Goal: Check status: Check status

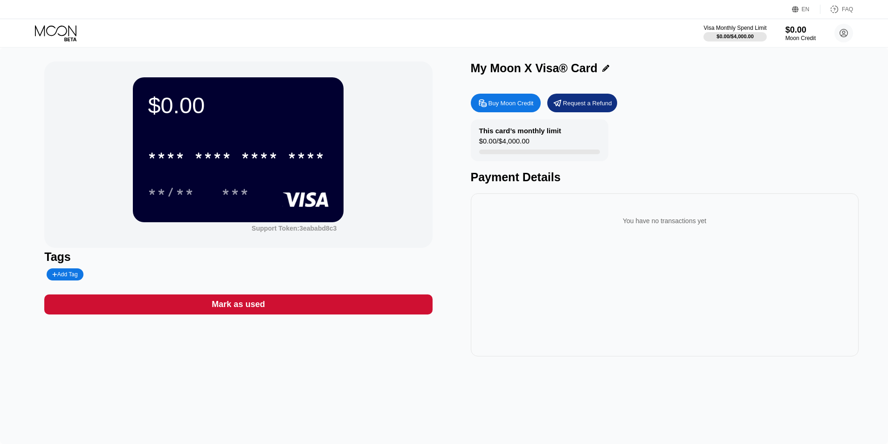
drag, startPoint x: 188, startPoint y: 109, endPoint x: 324, endPoint y: 135, distance: 138.0
click at [188, 110] on div "$0.00" at bounding box center [238, 105] width 181 height 26
click at [432, 166] on div "$0.00 * * * * * * * * * * * * **** **/** *** Support Token: 3eababd8c3" at bounding box center [238, 155] width 388 height 186
click at [733, 75] on div "My Moon X Visa® Card" at bounding box center [665, 69] width 388 height 14
click at [570, 216] on div "You have no transactions yet" at bounding box center [664, 221] width 373 height 26
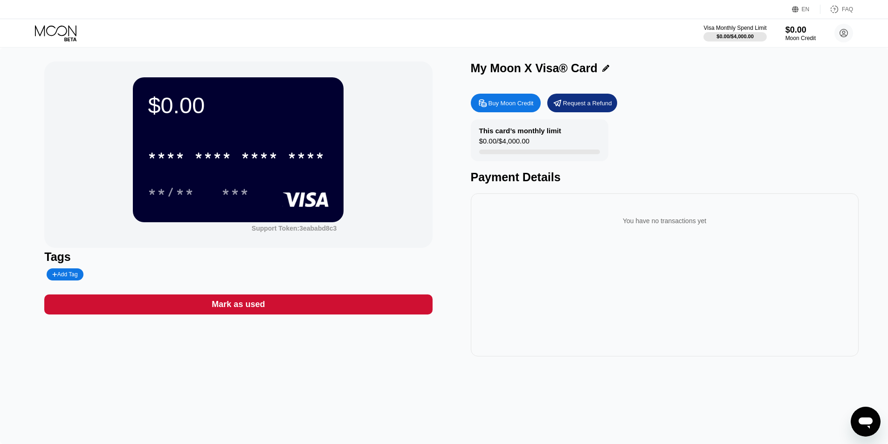
click at [428, 195] on div "$0.00 * * * * * * * * * * * * **** **/** *** Support Token: 3eababd8c3" at bounding box center [238, 155] width 388 height 186
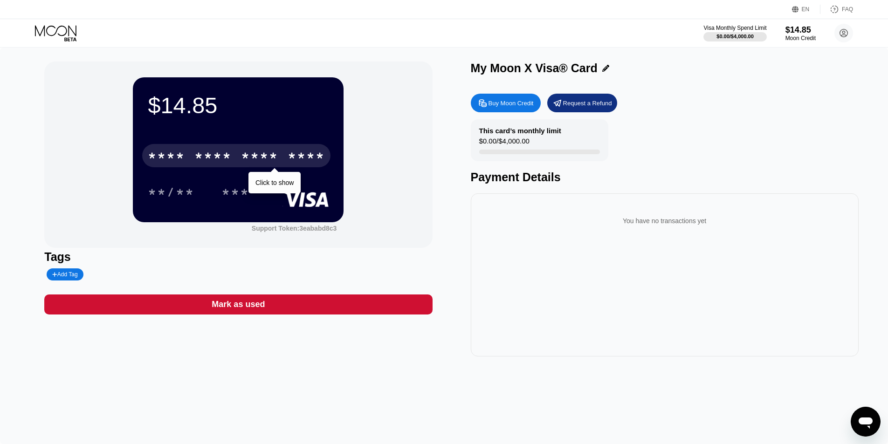
click at [239, 162] on div "* * * * * * * * * * * * ****" at bounding box center [236, 155] width 188 height 23
click at [175, 163] on div "* * * *" at bounding box center [166, 157] width 37 height 15
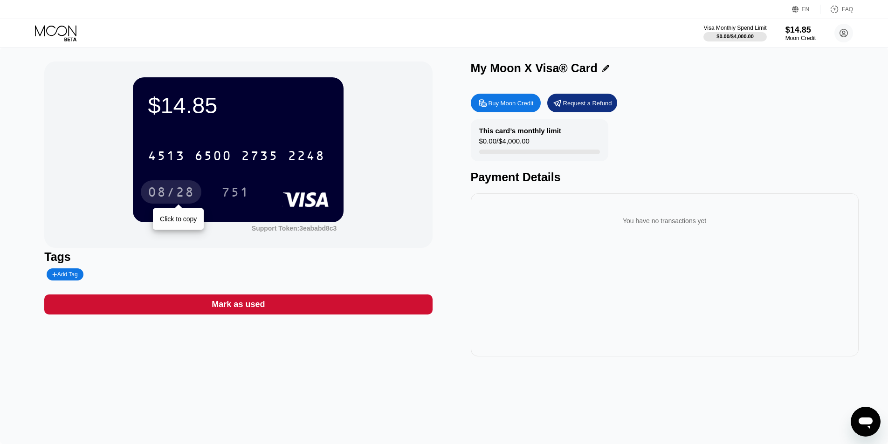
click at [184, 198] on div "08/28" at bounding box center [171, 193] width 47 height 15
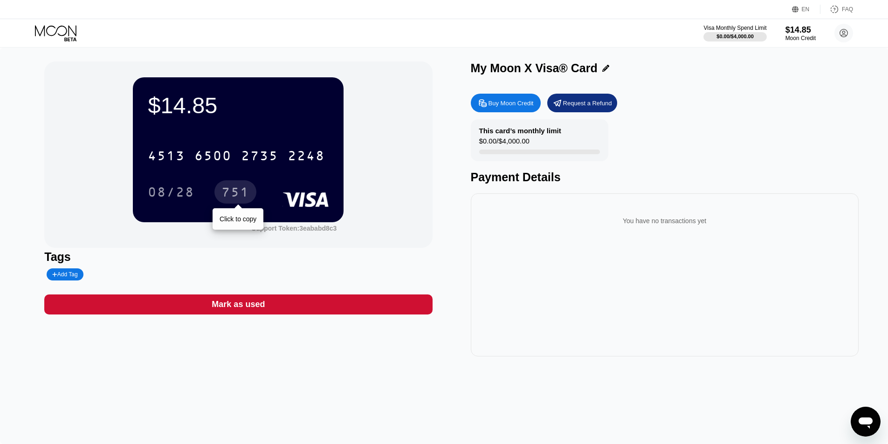
click at [245, 195] on div "751" at bounding box center [235, 193] width 28 height 15
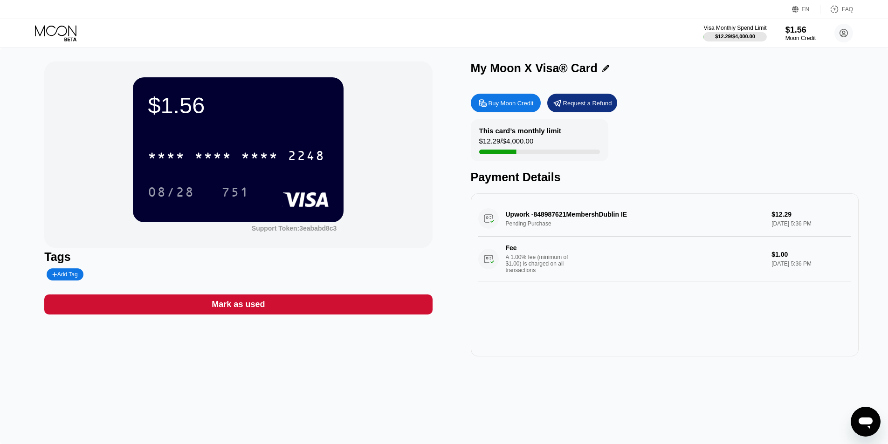
drag, startPoint x: 170, startPoint y: 107, endPoint x: 165, endPoint y: 105, distance: 5.0
click at [169, 107] on div "$1.56" at bounding box center [238, 105] width 181 height 26
drag, startPoint x: 165, startPoint y: 105, endPoint x: 231, endPoint y: 106, distance: 65.7
click at [231, 106] on div "$1.56" at bounding box center [238, 105] width 181 height 26
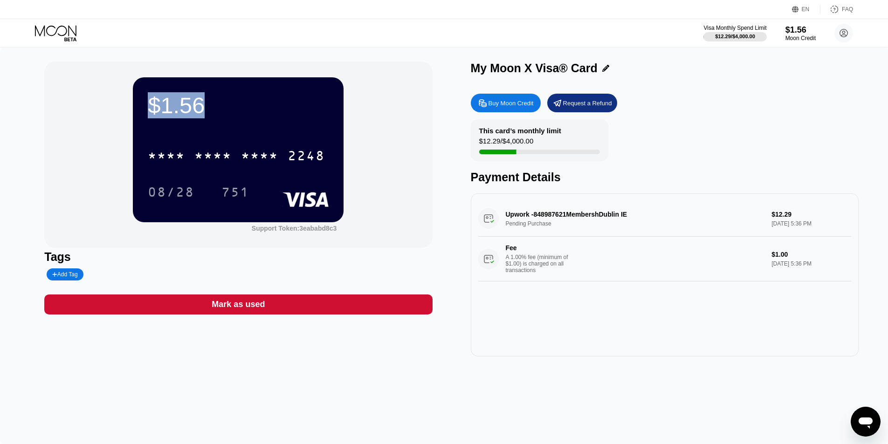
drag, startPoint x: 186, startPoint y: 112, endPoint x: 118, endPoint y: 109, distance: 68.2
click at [118, 109] on div "$1.56 * * * * * * * * * * * * 2248 08/28 751 Support Token: 3eababd8c3" at bounding box center [238, 155] width 388 height 186
click at [131, 108] on div "$1.56 * * * * * * * * * * * * 2248 08/28 751 Support Token: 3eababd8c3" at bounding box center [238, 155] width 388 height 186
click at [170, 105] on div "$1.56" at bounding box center [238, 105] width 181 height 26
drag, startPoint x: 165, startPoint y: 105, endPoint x: 237, endPoint y: 106, distance: 71.3
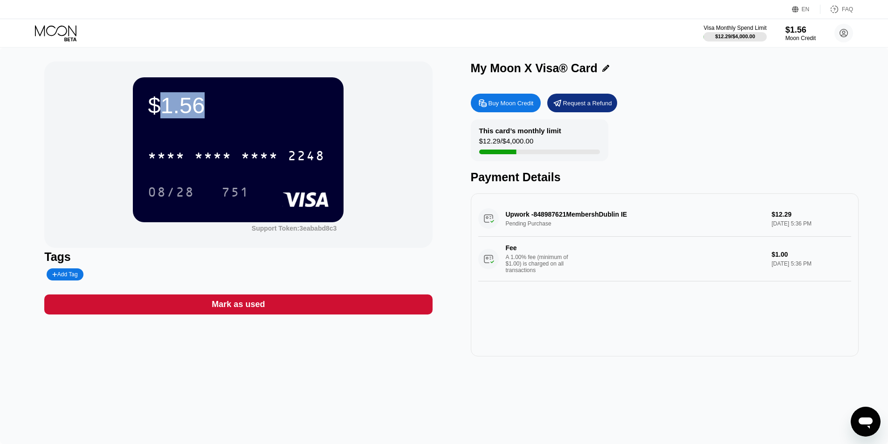
click at [237, 106] on div "$1.56" at bounding box center [238, 105] width 181 height 26
